Goal: Information Seeking & Learning: Learn about a topic

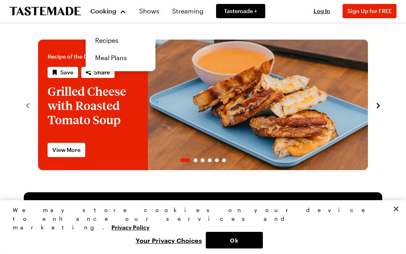
click at [117, 33] on link "Recipes" at bounding box center [120, 40] width 60 height 17
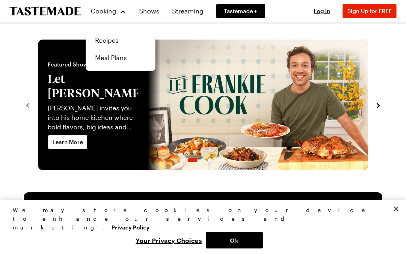
click at [109, 40] on link "Recipes" at bounding box center [120, 40] width 60 height 17
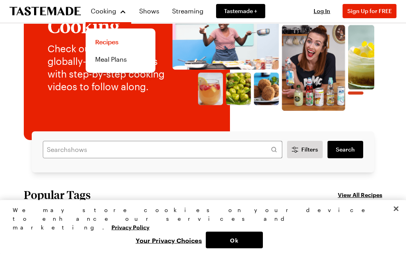
scroll to position [59, 0]
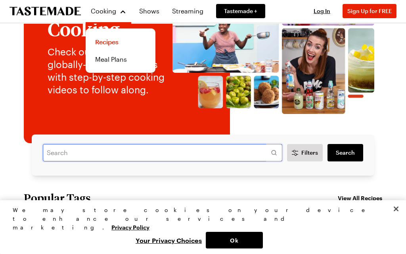
click at [53, 159] on input "text" at bounding box center [162, 152] width 239 height 17
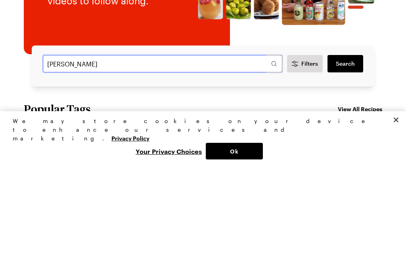
type input "[PERSON_NAME]"
click at [344, 149] on span "Search" at bounding box center [345, 153] width 19 height 8
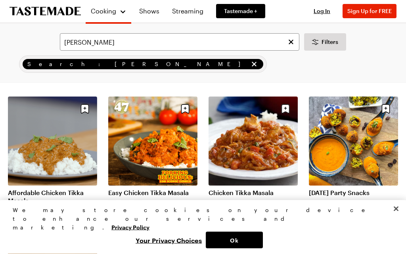
scroll to position [37, 0]
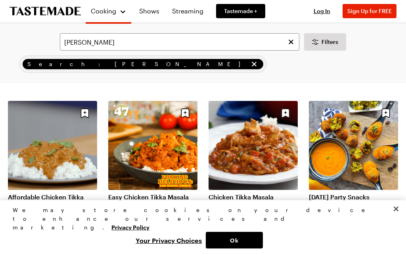
click at [48, 196] on link "Affordable Chicken Tikka Masala" at bounding box center [52, 201] width 89 height 16
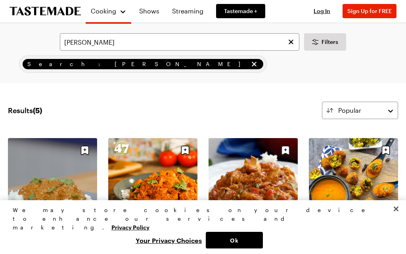
scroll to position [37, 0]
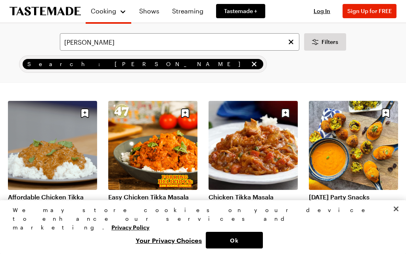
click at [234, 200] on link "Chicken Tikka Masala" at bounding box center [252, 197] width 89 height 8
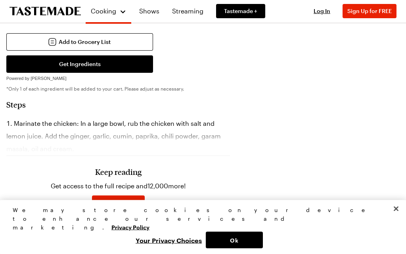
scroll to position [623, 0]
